Goal: Book appointment/travel/reservation

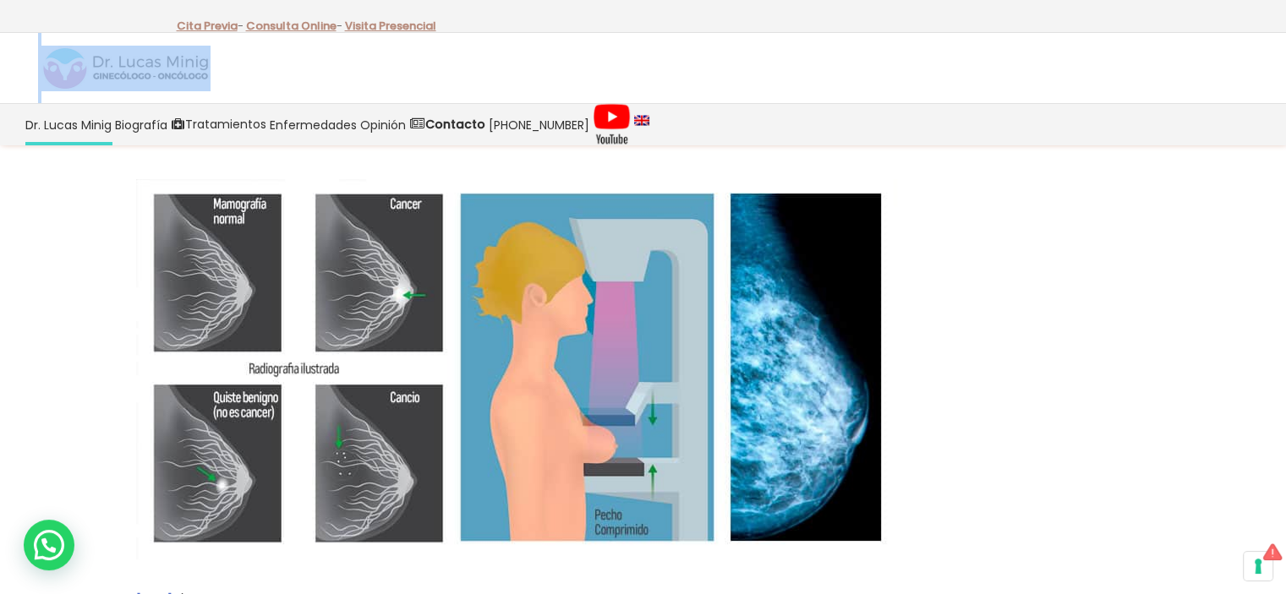
drag, startPoint x: 227, startPoint y: 58, endPoint x: 159, endPoint y: 62, distance: 67.7
click at [159, 62] on div at bounding box center [643, 68] width 1286 height 70
click at [213, 63] on div at bounding box center [643, 68] width 1286 height 70
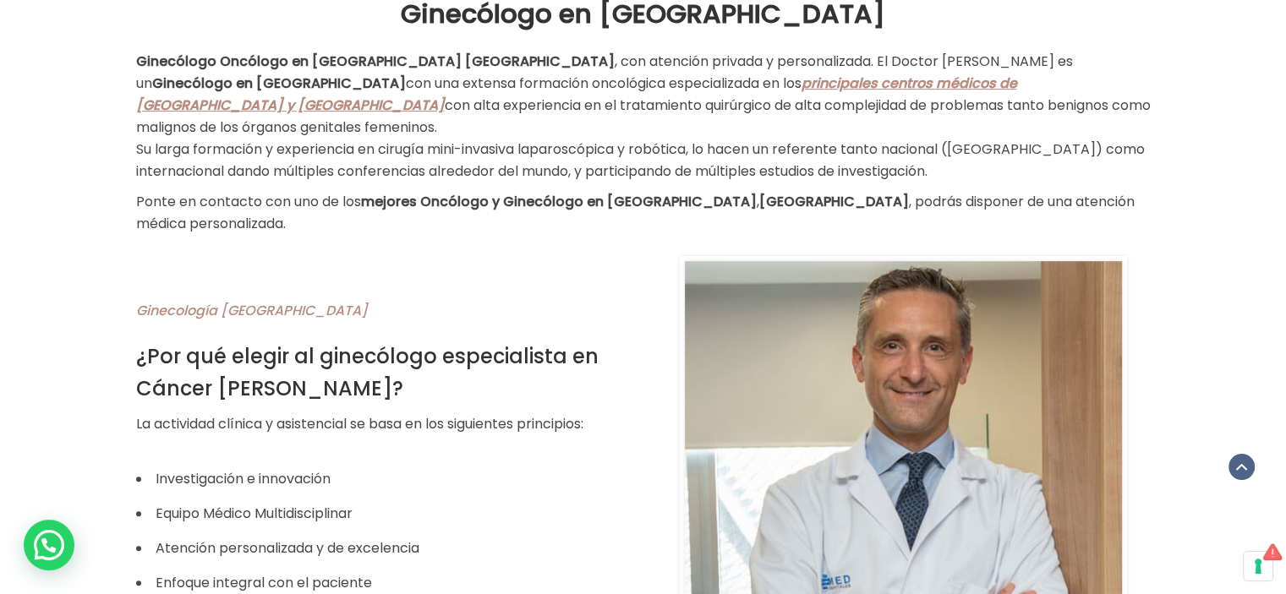
scroll to position [140, 0]
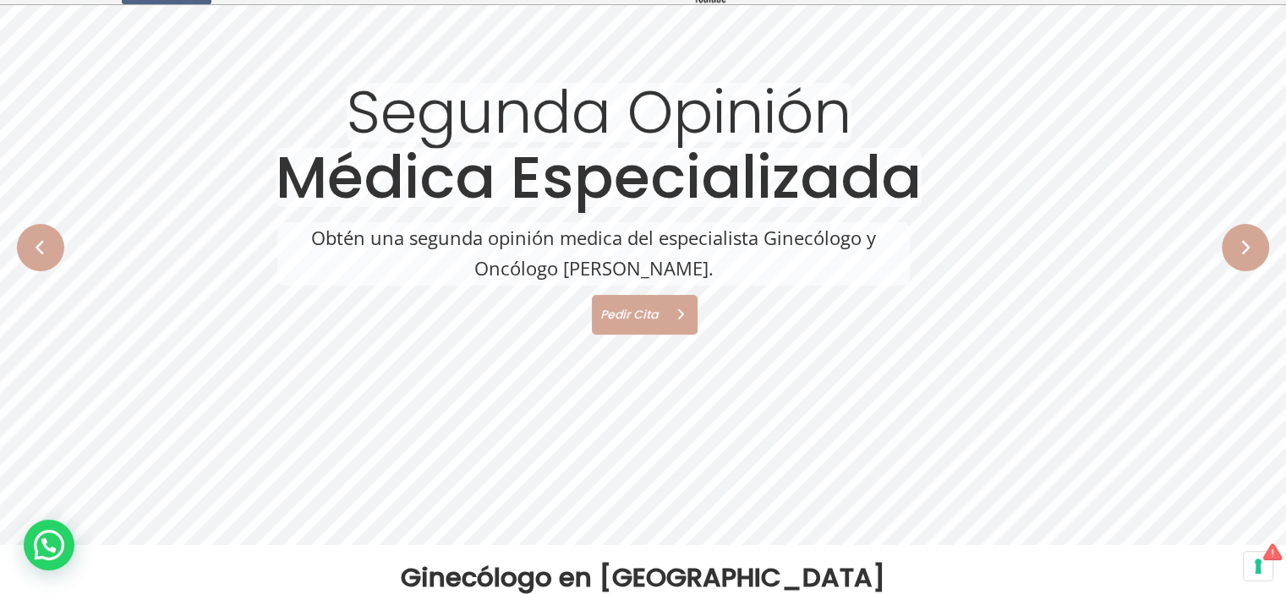
click at [637, 314] on span "Pedir Cita" at bounding box center [626, 315] width 69 height 12
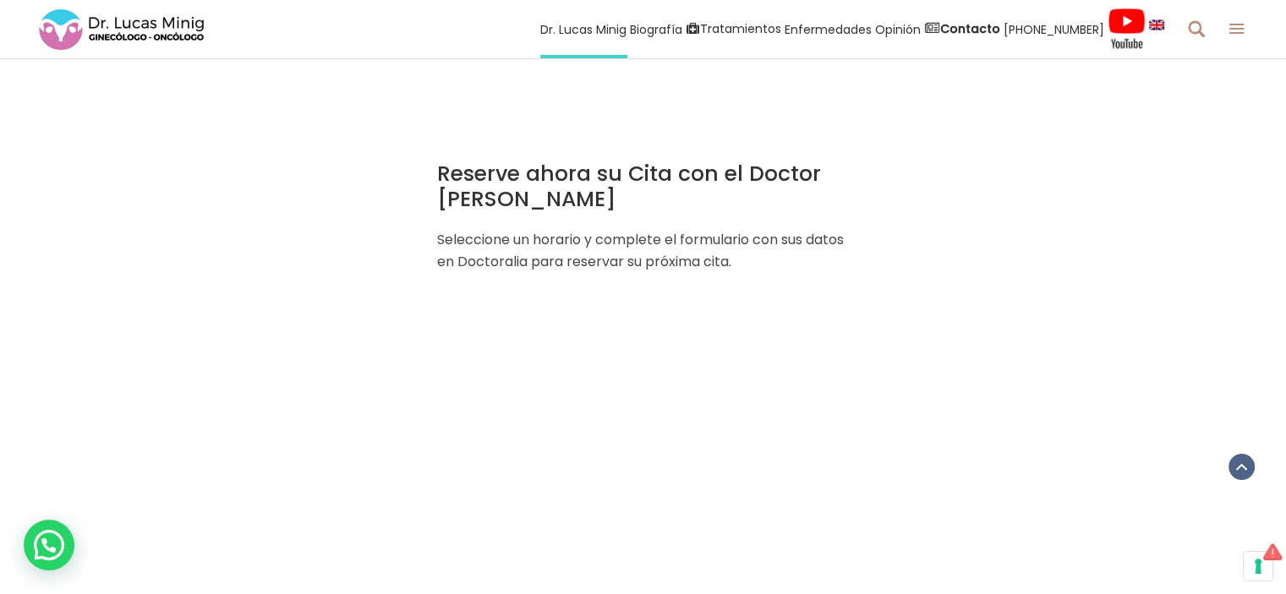
scroll to position [2254, 0]
